Goal: Task Accomplishment & Management: Use online tool/utility

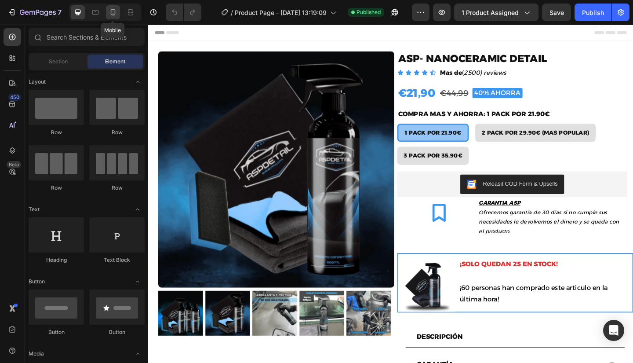
click at [113, 15] on icon at bounding box center [113, 12] width 5 height 6
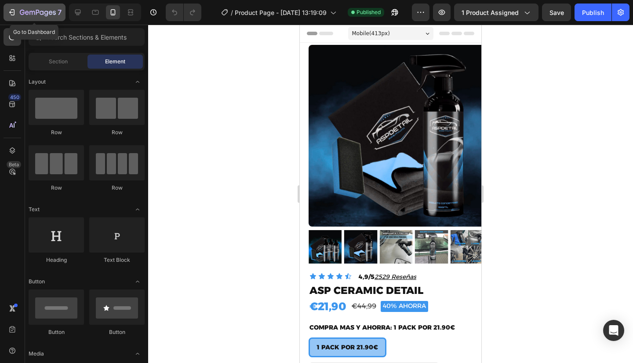
click at [55, 12] on icon "button" at bounding box center [38, 12] width 36 height 7
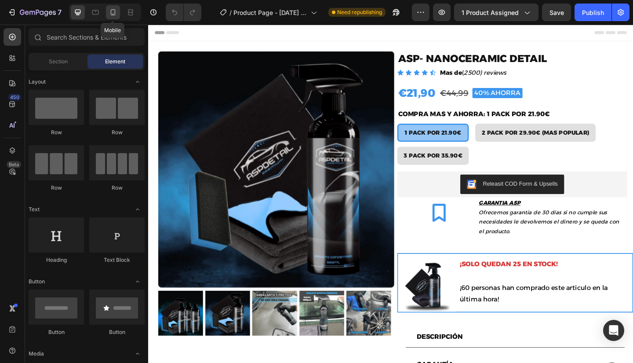
click at [117, 14] on icon at bounding box center [113, 12] width 9 height 9
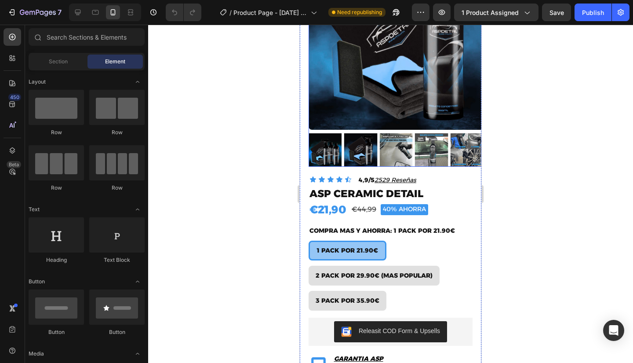
scroll to position [96, 0]
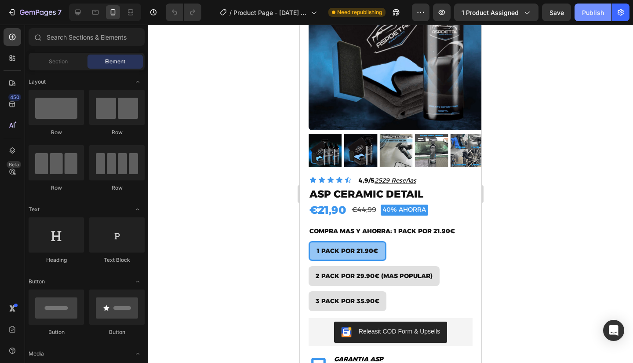
click at [597, 15] on div "Publish" at bounding box center [593, 12] width 22 height 9
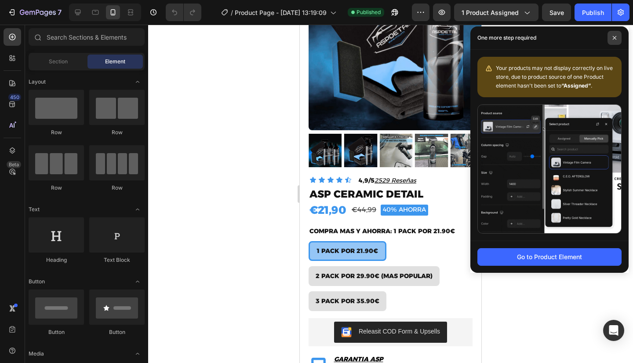
click at [612, 41] on span at bounding box center [615, 38] width 14 height 14
